Goal: Entertainment & Leisure: Consume media (video, audio)

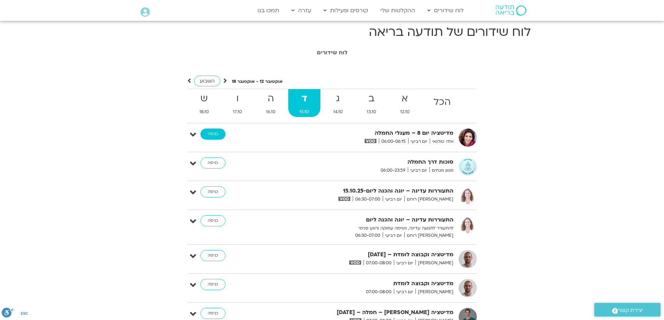
click at [211, 134] on link "כניסה" at bounding box center [212, 134] width 25 height 11
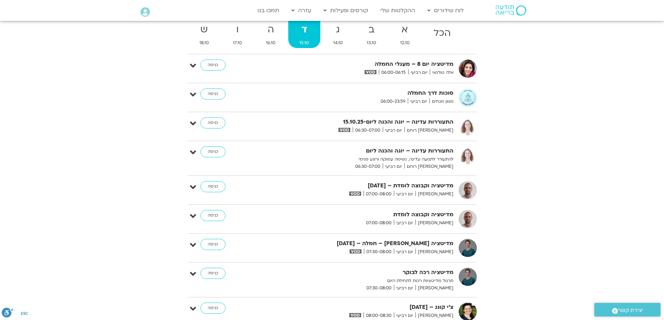
scroll to position [69, 0]
click at [216, 93] on link "כניסה" at bounding box center [212, 93] width 25 height 11
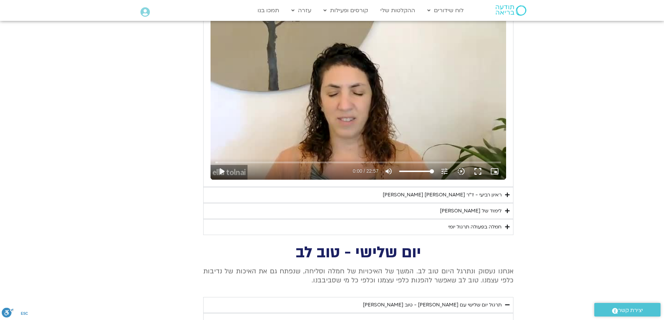
scroll to position [1432, 0]
click at [507, 210] on icon "Accordion. Open links with Enter or Space, close with Escape, and navigate with…" at bounding box center [507, 210] width 5 height 5
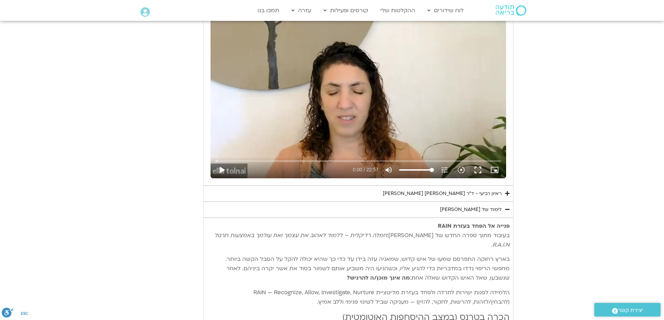
scroll to position [1433, 0]
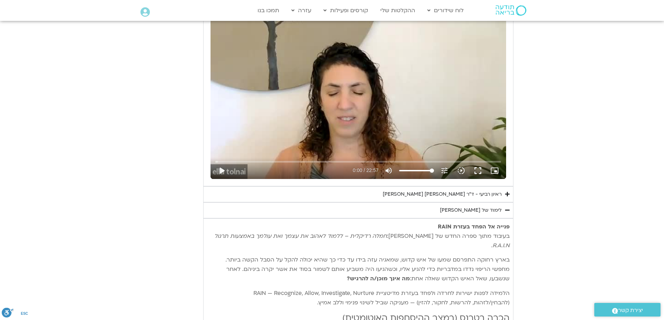
click at [507, 195] on icon "Accordion. Open links with Enter or Space, close with Escape, and navigate with…" at bounding box center [507, 194] width 5 height 5
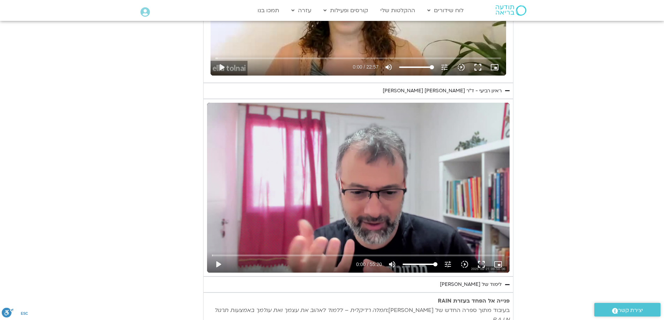
scroll to position [1536, 0]
click at [217, 263] on button "play_arrow" at bounding box center [218, 264] width 17 height 17
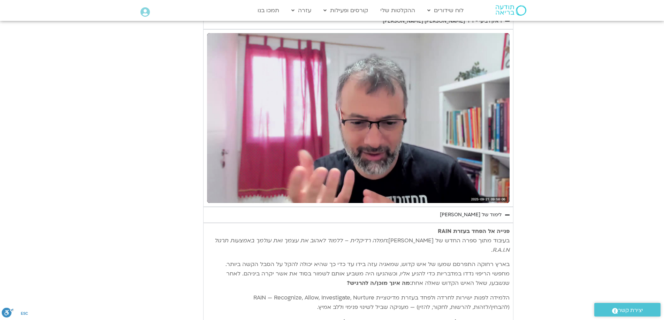
scroll to position [1605, 0]
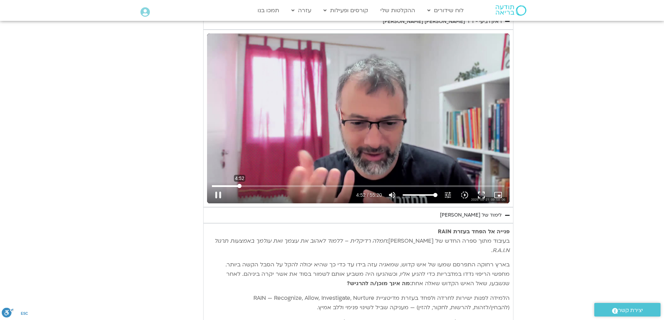
drag, startPoint x: 245, startPoint y: 185, endPoint x: 239, endPoint y: 188, distance: 5.9
click at [239, 188] on input "Seek" at bounding box center [358, 186] width 292 height 4
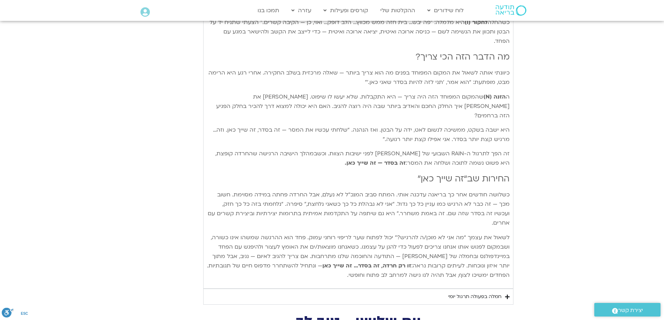
scroll to position [2066, 0]
click at [506, 294] on icon "Accordion. Open links with Enter or Space, close with Escape, and navigate with…" at bounding box center [507, 296] width 5 height 5
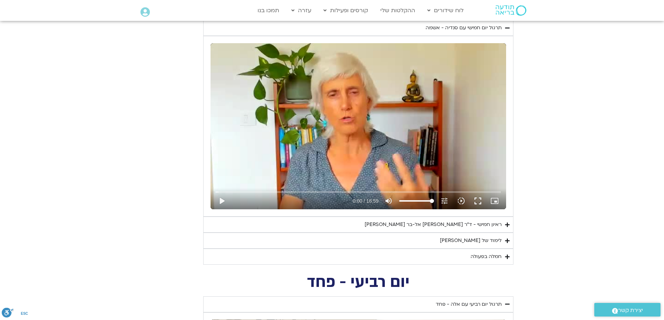
scroll to position [1125, 0]
click at [506, 241] on icon "Accordion. Open links with Enter or Space, close with Escape, and navigate with…" at bounding box center [507, 241] width 5 height 5
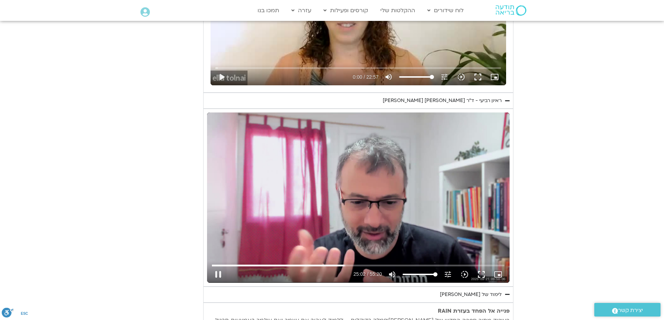
scroll to position [2230, 0]
click at [373, 216] on div "Skip Ad 48:24 pause 25:02 / 55:20 volume_up Mute tune Resolution Auto 720p slow…" at bounding box center [358, 197] width 302 height 170
type input "1503.026957"
